Goal: Information Seeking & Learning: Learn about a topic

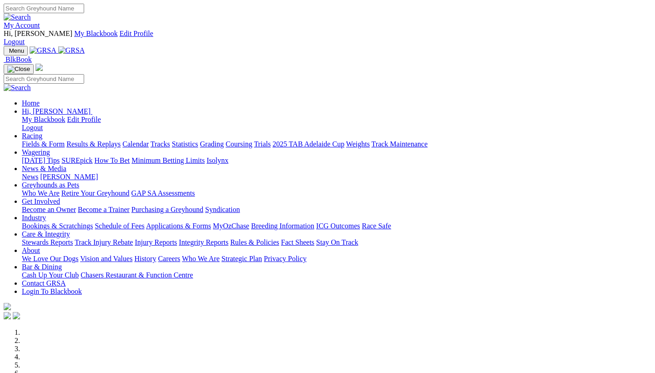
click at [42, 132] on link "Racing" at bounding box center [32, 136] width 20 height 8
click at [52, 140] on link "Fields & Form" at bounding box center [43, 144] width 43 height 8
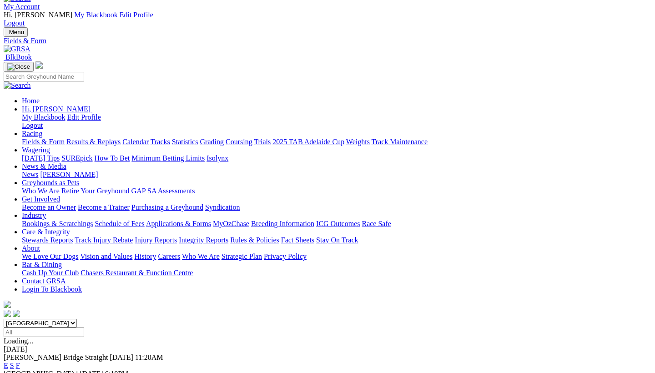
scroll to position [21, 0]
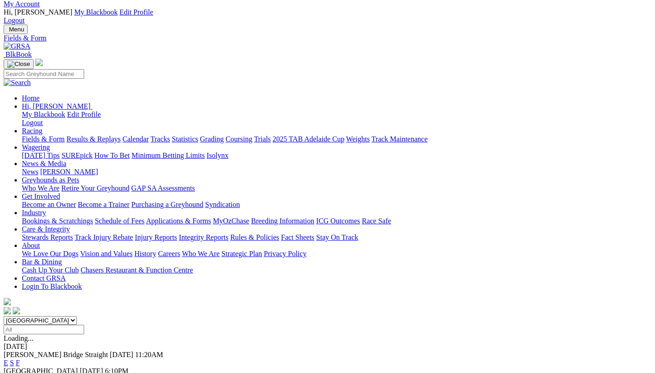
click at [42, 127] on link "Racing" at bounding box center [32, 131] width 20 height 8
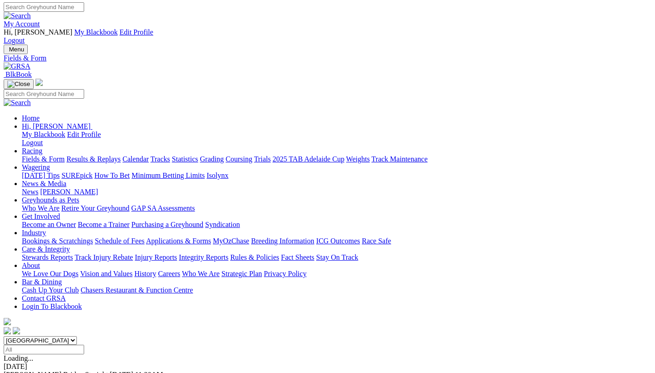
scroll to position [1, 0]
click at [42, 147] on link "Racing" at bounding box center [32, 151] width 20 height 8
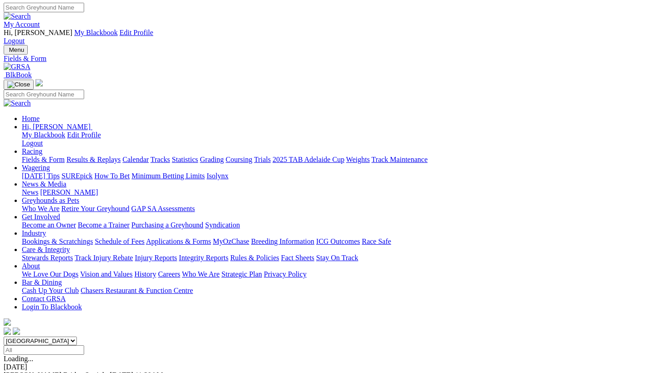
click at [121, 156] on link "Results & Replays" at bounding box center [93, 160] width 54 height 8
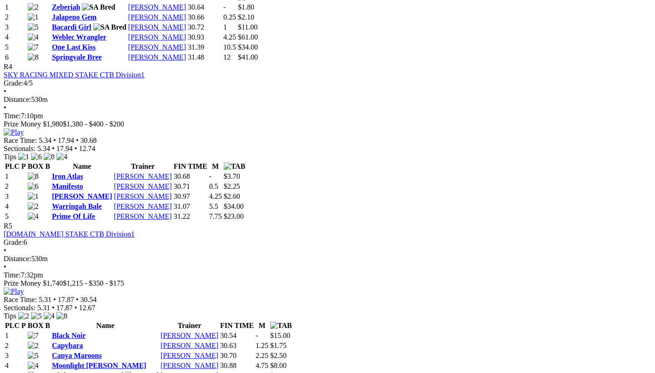
scroll to position [921, 0]
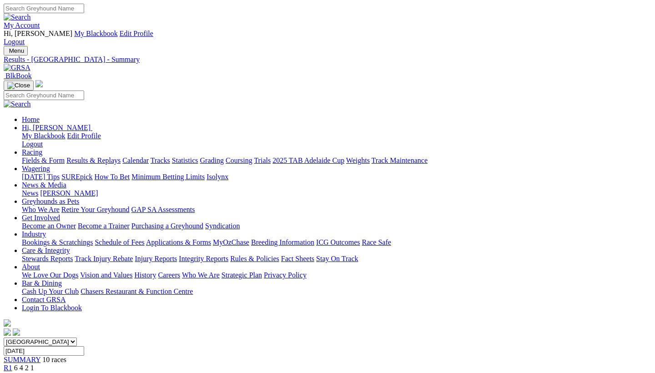
scroll to position [0, 0]
click at [103, 156] on link "Results & Replays" at bounding box center [93, 160] width 54 height 8
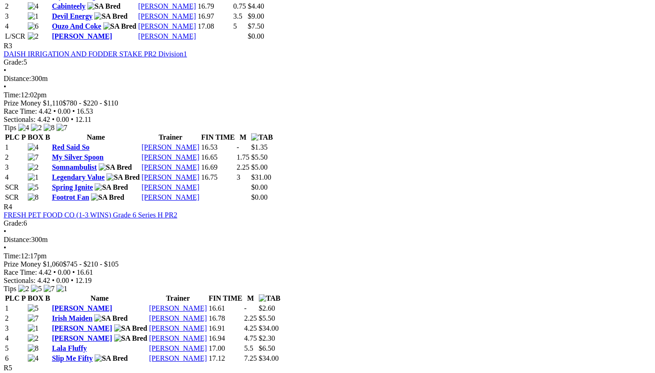
scroll to position [757, 0]
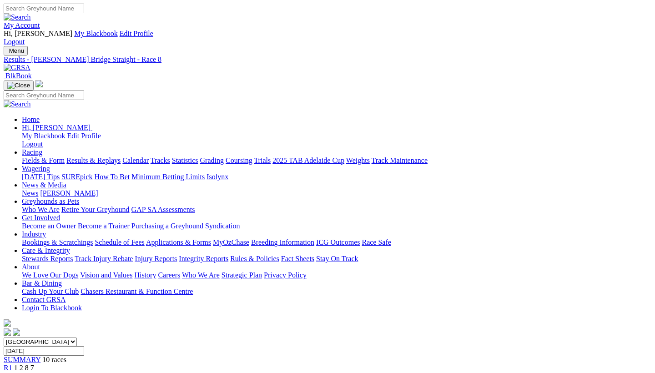
click at [50, 165] on link "Wagering" at bounding box center [36, 169] width 28 height 8
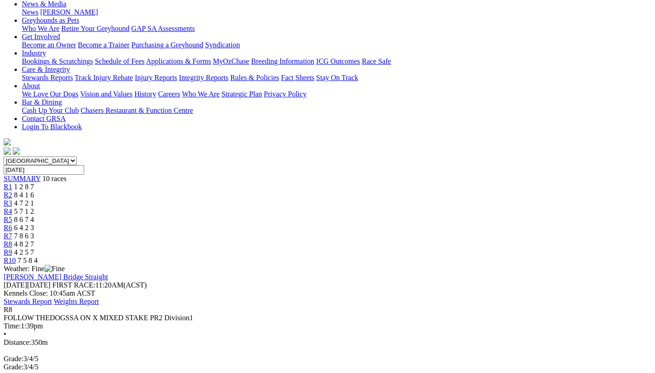
scroll to position [182, 0]
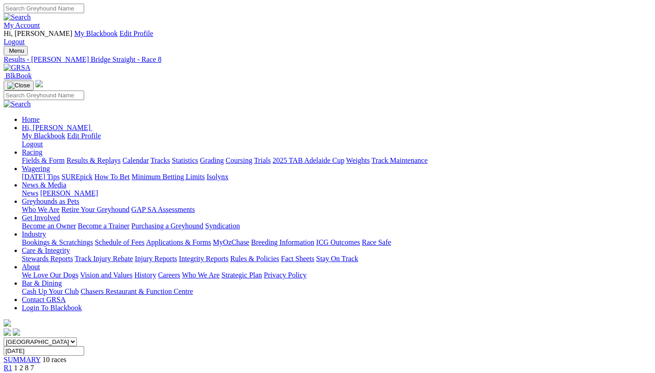
scroll to position [0, 0]
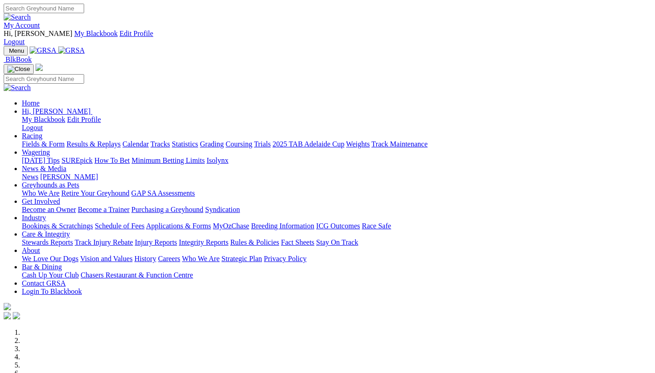
click at [50, 148] on link "Wagering" at bounding box center [36, 152] width 28 height 8
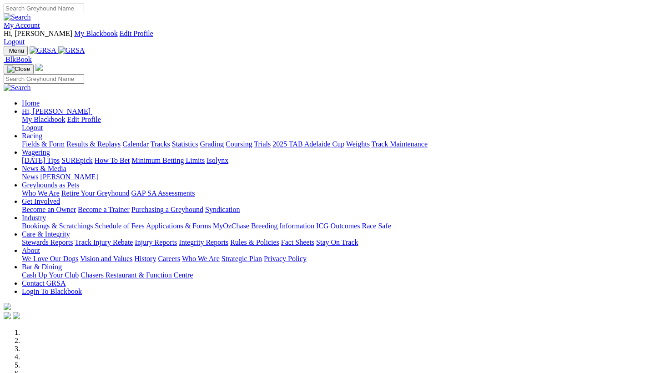
click at [228, 156] on link "Isolynx" at bounding box center [218, 160] width 22 height 8
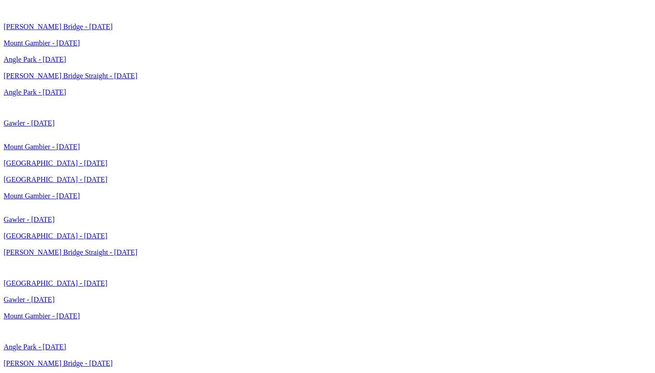
scroll to position [2317, 0]
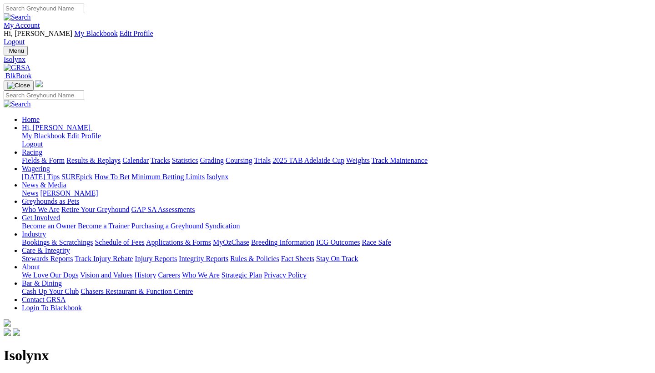
scroll to position [2317, 0]
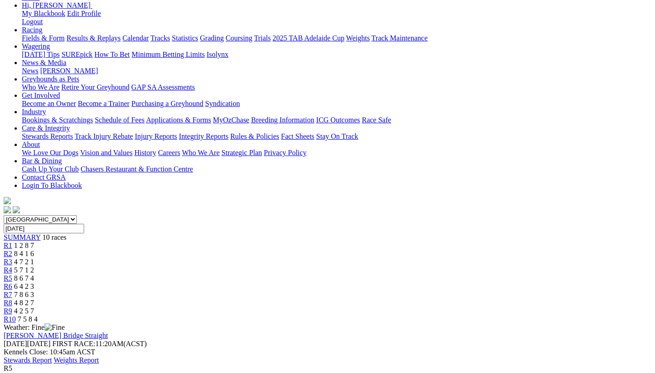
scroll to position [125, 0]
